Goal: Task Accomplishment & Management: Use online tool/utility

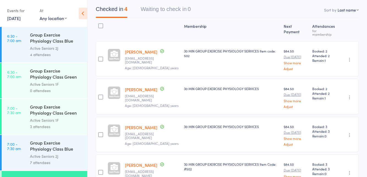
scroll to position [129, 0]
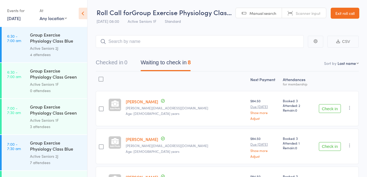
click at [334, 104] on button "Check in" at bounding box center [330, 108] width 22 height 9
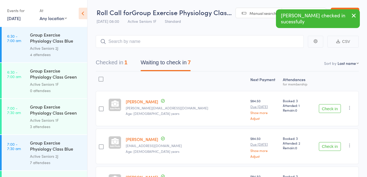
click at [328, 104] on button "Check in" at bounding box center [330, 108] width 22 height 9
click at [327, 111] on button "Check in" at bounding box center [330, 108] width 22 height 9
click at [330, 109] on button "Check in" at bounding box center [330, 108] width 22 height 9
click at [332, 106] on button "Check in" at bounding box center [330, 108] width 22 height 9
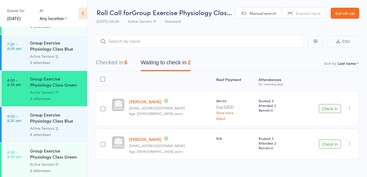
scroll to position [173, 0]
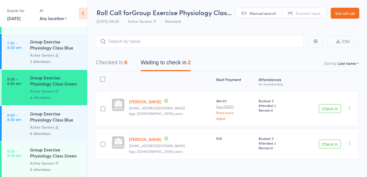
click at [331, 142] on button "Check in" at bounding box center [330, 144] width 22 height 9
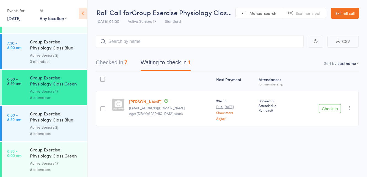
click at [52, 158] on div "Group Exercise Physiology Class Green Room" at bounding box center [56, 153] width 53 height 13
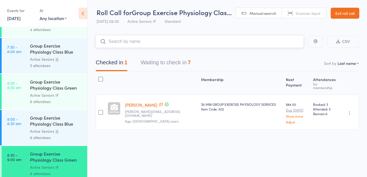
scroll to position [175, 0]
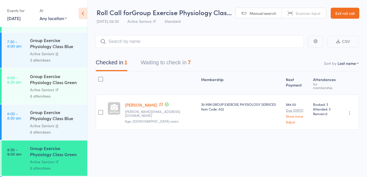
click at [62, 86] on div "Group Exercise Physiology Class Green Room" at bounding box center [56, 79] width 53 height 13
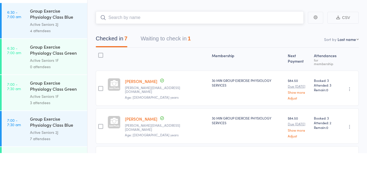
click at [187, 64] on button "Waiting to check in 1" at bounding box center [166, 64] width 50 height 15
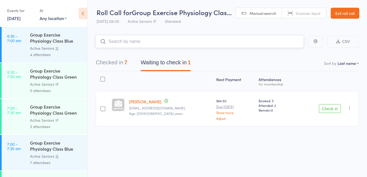
click at [120, 61] on button "Checked in 7" at bounding box center [112, 64] width 32 height 15
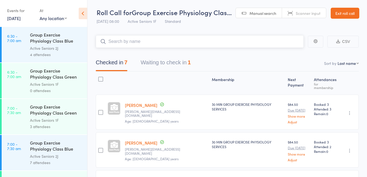
click at [187, 61] on button "Waiting to check in 1" at bounding box center [166, 64] width 50 height 15
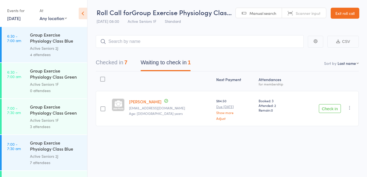
click at [328, 106] on button "Check in" at bounding box center [330, 108] width 22 height 9
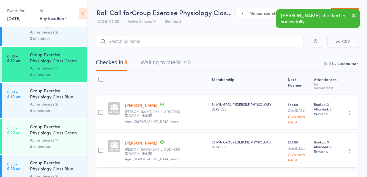
scroll to position [198, 0]
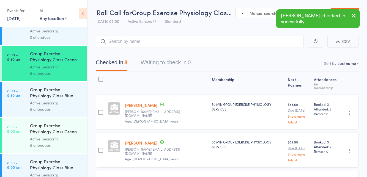
click at [65, 136] on div "Active Seniors 1F" at bounding box center [56, 139] width 53 height 6
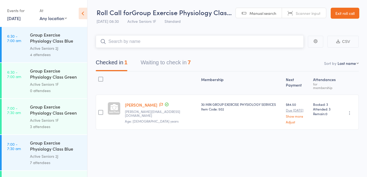
click at [170, 60] on button "Waiting to check in 7" at bounding box center [166, 64] width 50 height 15
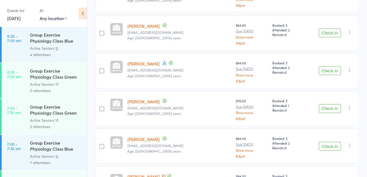
scroll to position [152, 0]
click at [328, 143] on button "Check in" at bounding box center [330, 146] width 22 height 9
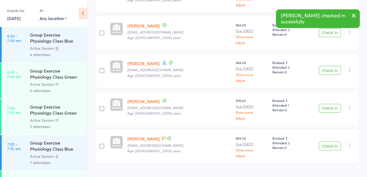
scroll to position [137, 0]
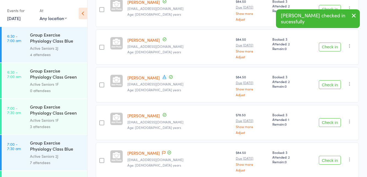
click at [163, 75] on icon at bounding box center [164, 77] width 4 height 4
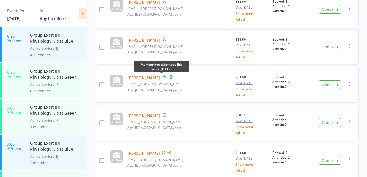
click at [323, 157] on button "Check in" at bounding box center [330, 160] width 22 height 9
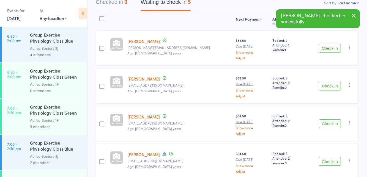
scroll to position [60, 0]
click at [331, 48] on button "Check in" at bounding box center [330, 48] width 22 height 9
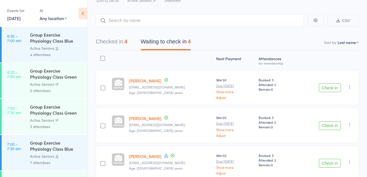
scroll to position [18, 0]
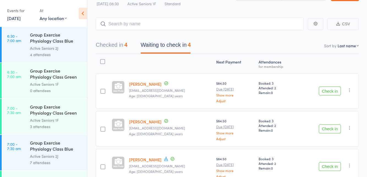
click at [121, 44] on button "Checked in 4" at bounding box center [112, 46] width 32 height 15
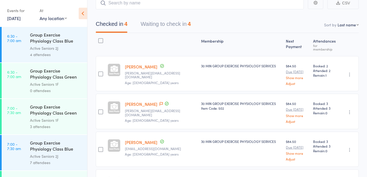
scroll to position [38, 0]
click at [178, 24] on button "Waiting to check in 4" at bounding box center [166, 25] width 50 height 15
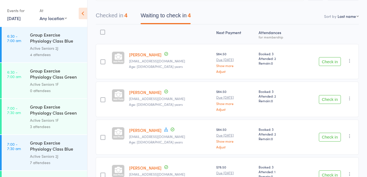
scroll to position [47, 0]
click at [327, 134] on button "Check in" at bounding box center [330, 137] width 22 height 9
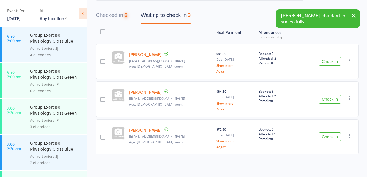
scroll to position [25, 0]
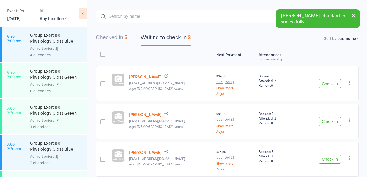
click at [328, 159] on button "Check in" at bounding box center [330, 159] width 22 height 9
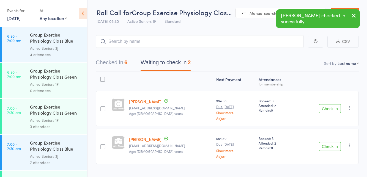
click at [330, 107] on button "Check in" at bounding box center [330, 108] width 22 height 9
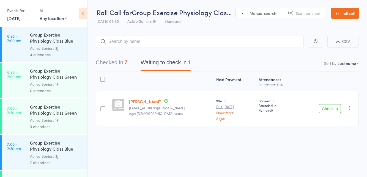
click at [116, 60] on button "Checked in 7" at bounding box center [112, 64] width 32 height 15
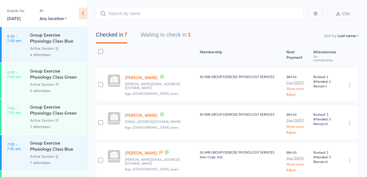
scroll to position [27, 0]
click at [176, 38] on button "Waiting to check in 1" at bounding box center [166, 37] width 50 height 15
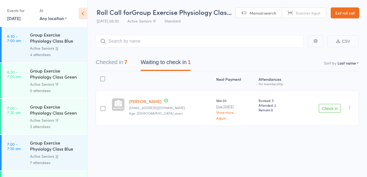
click at [326, 107] on button "Check in" at bounding box center [330, 108] width 22 height 9
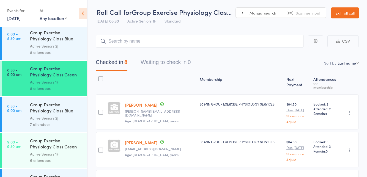
scroll to position [254, 0]
click at [46, 147] on div "Group Exercise Physiology Class Green Room" at bounding box center [56, 144] width 53 height 13
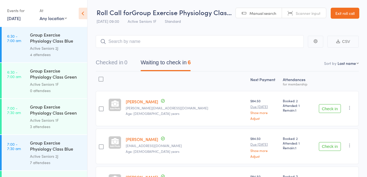
click at [332, 107] on button "Check in" at bounding box center [330, 108] width 22 height 9
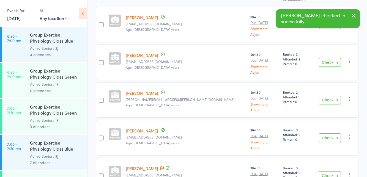
scroll to position [85, 0]
click at [333, 135] on button "Check in" at bounding box center [330, 137] width 22 height 9
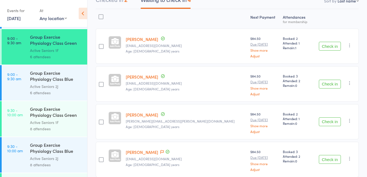
scroll to position [359, 0]
click at [60, 116] on div "Group Exercise Physiology Class Green Room" at bounding box center [56, 111] width 53 height 13
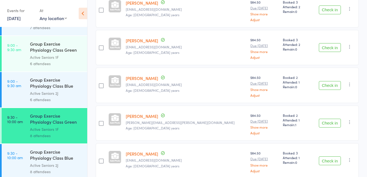
scroll to position [351, 0]
click at [49, 55] on div "Active Seniors 1F" at bounding box center [56, 57] width 53 height 6
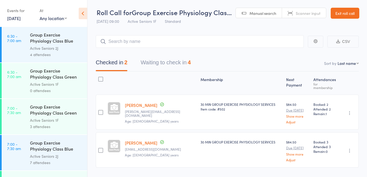
click at [172, 63] on button "Waiting to check in 4" at bounding box center [166, 64] width 50 height 15
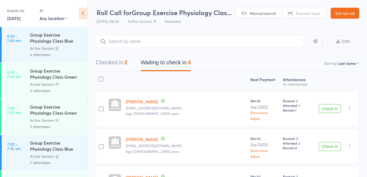
click at [328, 147] on button "Check in" at bounding box center [330, 146] width 22 height 9
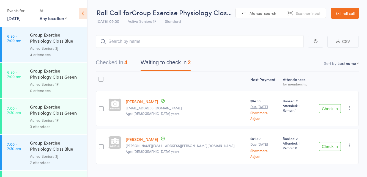
click at [333, 106] on button "Check in" at bounding box center [330, 108] width 22 height 9
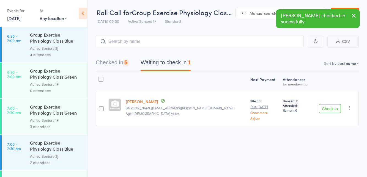
click at [330, 109] on button "Check in" at bounding box center [330, 108] width 22 height 9
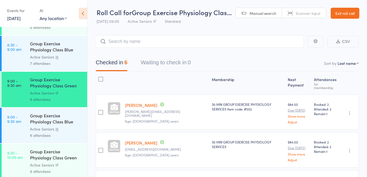
scroll to position [341, 0]
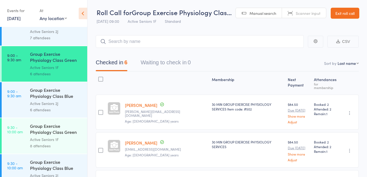
click at [57, 132] on div "Group Exercise Physiology Class Green Room" at bounding box center [56, 129] width 53 height 13
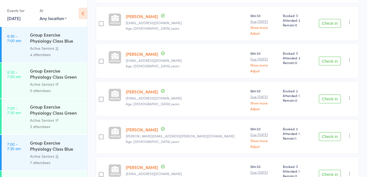
scroll to position [208, 0]
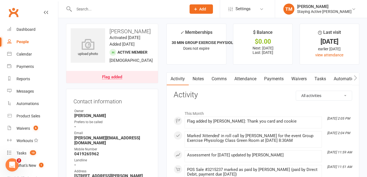
scroll to position [2, 0]
click at [240, 76] on link "Attendance" at bounding box center [246, 78] width 30 height 13
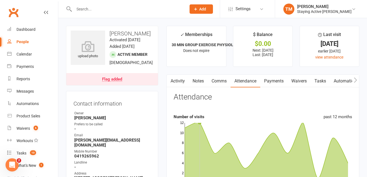
click at [179, 80] on link "Activity" at bounding box center [178, 81] width 22 height 13
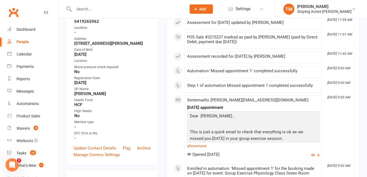
scroll to position [134, 0]
